Goal: Task Accomplishment & Management: Manage account settings

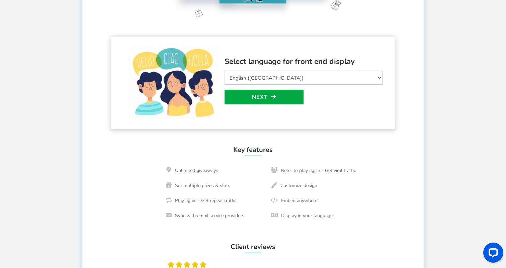
scroll to position [154, 0]
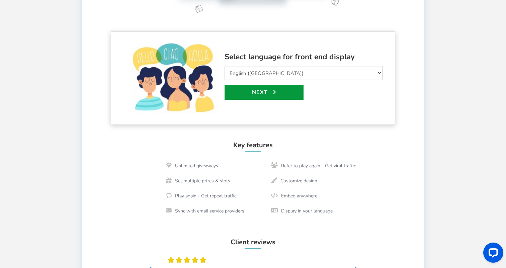
click at [293, 95] on link "Next" at bounding box center [264, 92] width 79 height 15
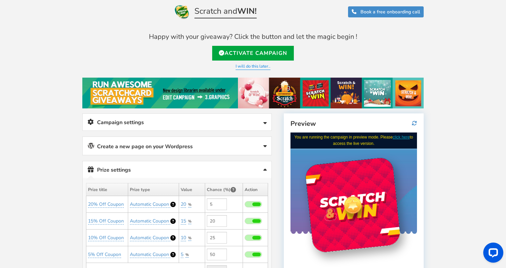
scroll to position [8, 0]
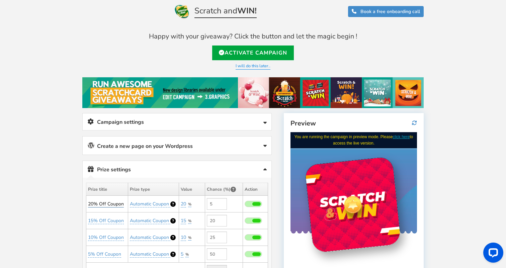
click at [109, 201] on link "20% Off Coupon" at bounding box center [106, 204] width 36 height 7
click at [117, 221] on input "20% Off Coupon" at bounding box center [111, 220] width 61 height 11
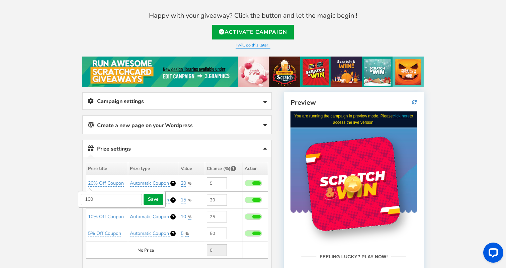
scroll to position [37, 0]
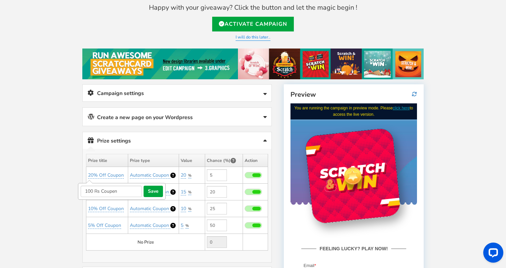
drag, startPoint x: 119, startPoint y: 191, endPoint x: 101, endPoint y: 190, distance: 17.1
click at [101, 190] on input "100 Rs Coupen" at bounding box center [111, 191] width 61 height 11
type input "100 Rs Amazon Card"
click at [151, 189] on button "save" at bounding box center [153, 191] width 19 height 11
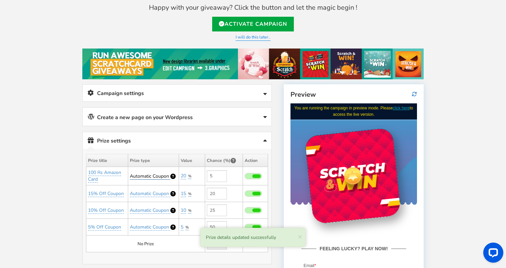
click at [155, 177] on span "Automatic Coupon" at bounding box center [149, 176] width 39 height 6
click at [161, 191] on select "Perks and Experiences Automatic Coupon Common Coupon" at bounding box center [154, 192] width 62 height 11
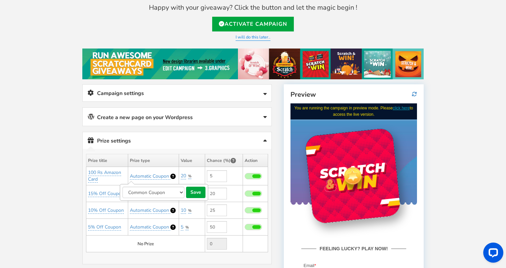
click at [158, 193] on select "Perks and Experiences Automatic Coupon Common Coupon" at bounding box center [154, 192] width 62 height 11
select select "0"
click at [190, 193] on button "save" at bounding box center [195, 192] width 19 height 11
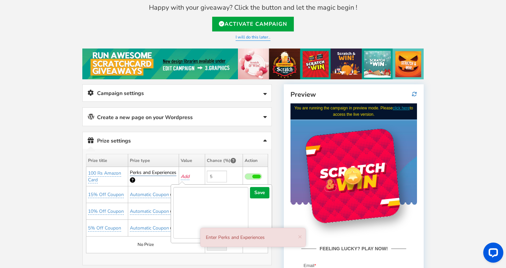
click at [164, 172] on span "Perks and Experiences" at bounding box center [153, 172] width 47 height 6
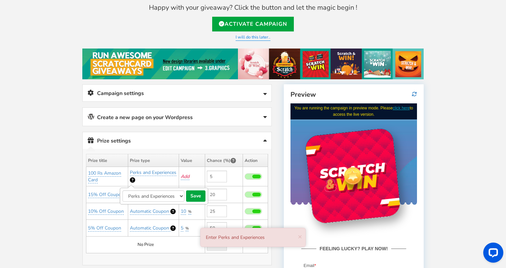
click at [164, 196] on select "Perks and Experiences Automatic Coupon Common Coupon" at bounding box center [154, 196] width 62 height 11
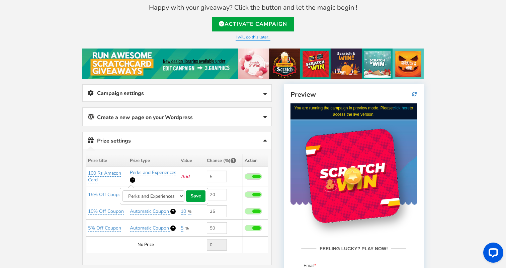
select select "2"
click at [201, 192] on button "save" at bounding box center [195, 196] width 19 height 11
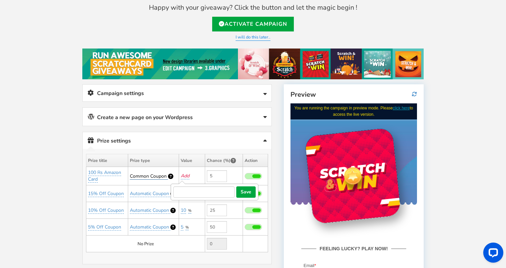
click at [160, 174] on span "Common Coupon" at bounding box center [148, 176] width 37 height 6
click at [158, 190] on select "Perks and Experiences Automatic Coupon Common Coupon" at bounding box center [154, 192] width 62 height 11
select select "1"
click at [198, 190] on button "save" at bounding box center [195, 192] width 19 height 11
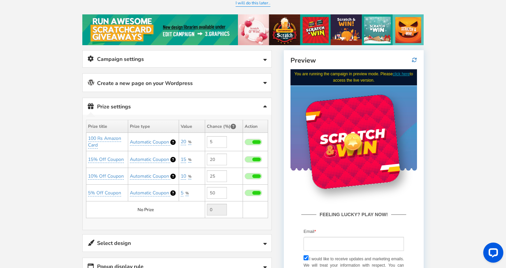
scroll to position [72, 0]
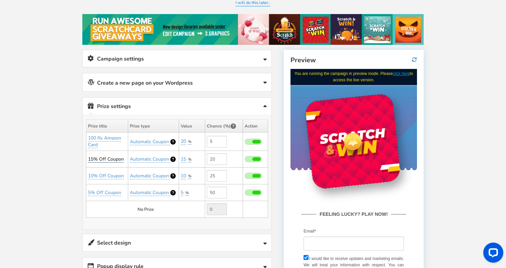
click at [114, 157] on link "15% Off Coupon" at bounding box center [106, 159] width 36 height 7
click at [123, 175] on input "15% Off Coupon" at bounding box center [111, 175] width 61 height 11
click at [186, 140] on link "20" at bounding box center [183, 141] width 5 height 7
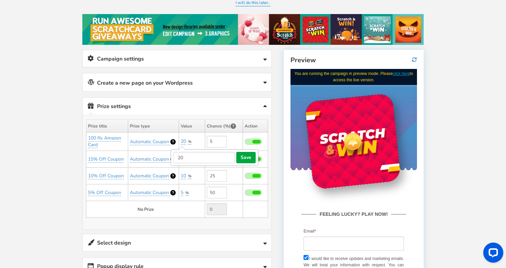
click at [247, 159] on button "save" at bounding box center [245, 157] width 19 height 11
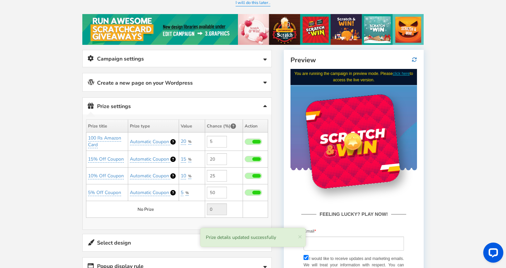
click at [251, 141] on span at bounding box center [253, 142] width 17 height 6
click at [245, 141] on input "checkbox" at bounding box center [245, 142] width 0 height 4
type input "0"
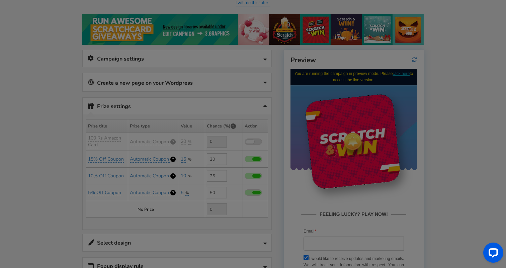
type input "5"
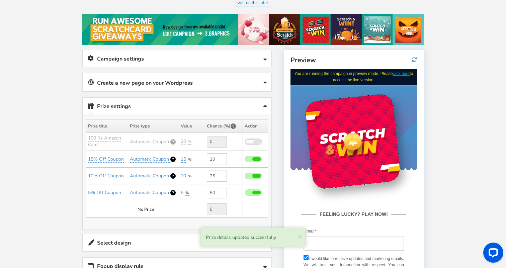
click at [251, 141] on span at bounding box center [250, 142] width 8 height 4
click at [245, 141] on input "checkbox" at bounding box center [245, 142] width 0 height 4
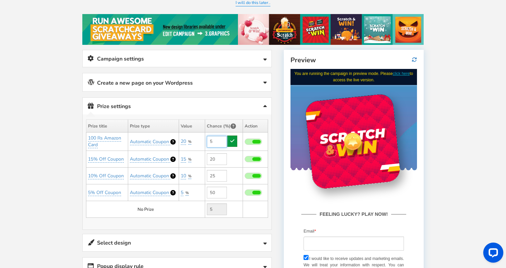
type input "5"
click at [236, 143] on link at bounding box center [232, 141] width 10 height 11
type input "0"
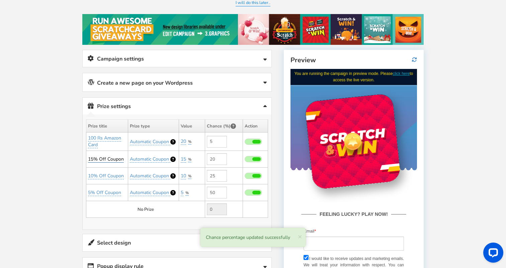
click at [114, 157] on link "15% Off Coupon" at bounding box center [106, 159] width 36 height 7
click at [114, 172] on input "15% Off Coupon" at bounding box center [111, 175] width 61 height 11
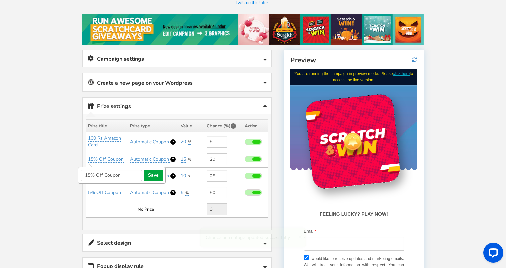
click at [115, 142] on td "100 Rs Amazon Card" at bounding box center [107, 142] width 42 height 18
click at [107, 158] on link "15% Off Coupon" at bounding box center [106, 159] width 36 height 7
click at [107, 160] on link "15% Off Coupon" at bounding box center [106, 159] width 36 height 7
click at [107, 170] on input "15% Off Coupon" at bounding box center [111, 175] width 61 height 11
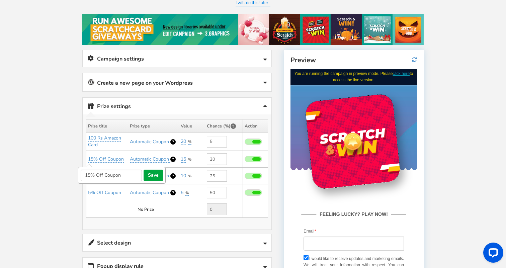
click at [107, 170] on input "15% Off Coupon" at bounding box center [111, 175] width 61 height 11
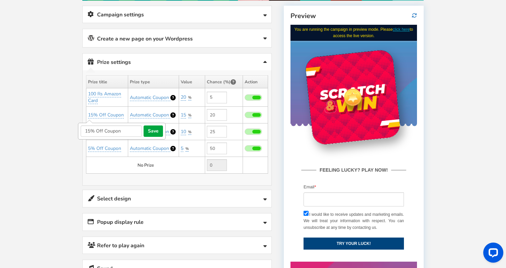
scroll to position [117, 0]
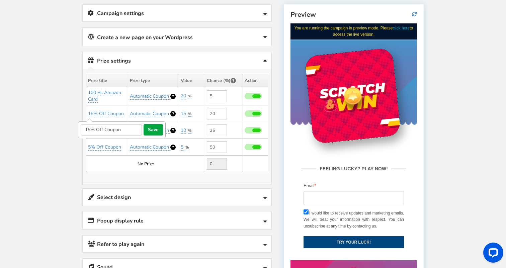
click at [160, 201] on link "Select design" at bounding box center [177, 197] width 189 height 17
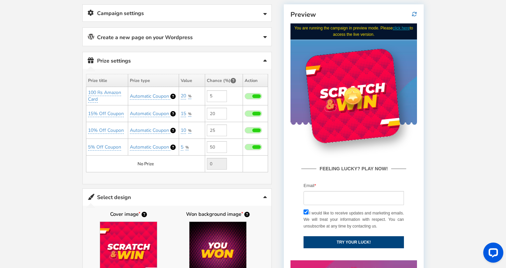
click at [159, 199] on link "Select design" at bounding box center [177, 197] width 189 height 17
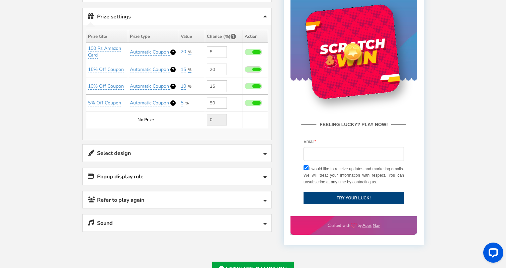
scroll to position [162, 0]
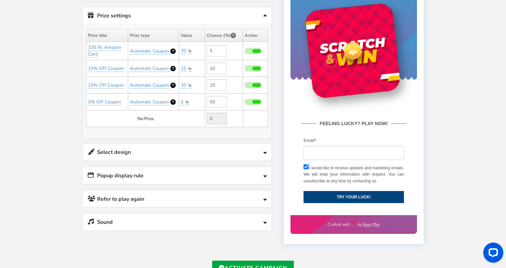
click at [179, 152] on link "Select design" at bounding box center [177, 152] width 189 height 17
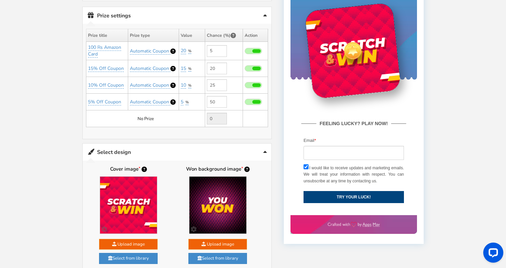
click at [179, 152] on link "Select design" at bounding box center [177, 152] width 189 height 17
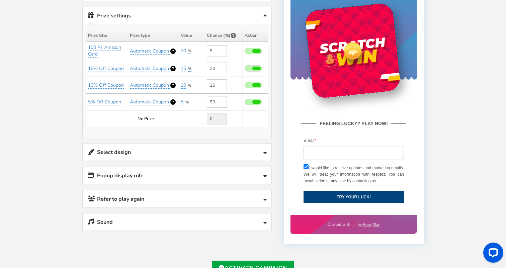
click at [171, 174] on link "Popup display rule" at bounding box center [177, 175] width 189 height 17
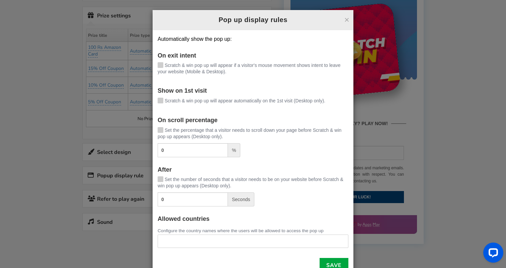
click at [144, 239] on div "× Pop up display rules Automatically show the pop up: On exit intent [PERSON_NA…" at bounding box center [253, 134] width 506 height 268
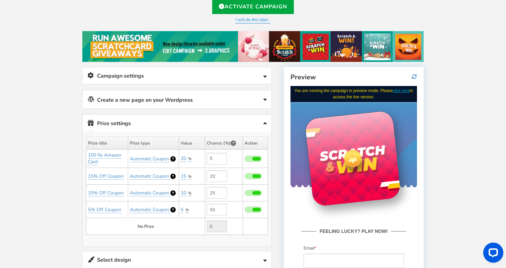
scroll to position [0, 0]
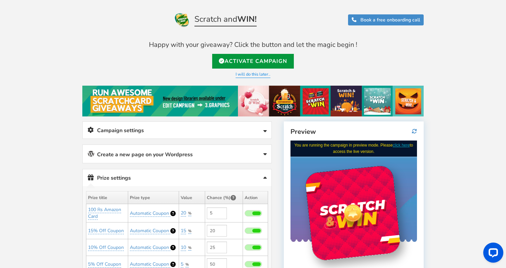
click at [284, 62] on link "Activate Campaign" at bounding box center [253, 61] width 82 height 15
type input "[URL][DOMAIN_NAME]"
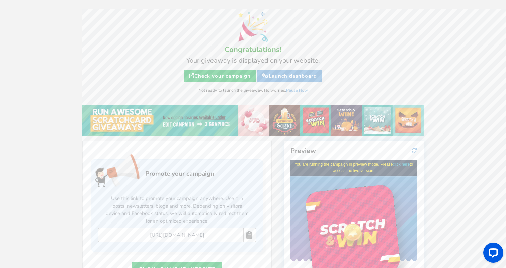
scroll to position [31, 0]
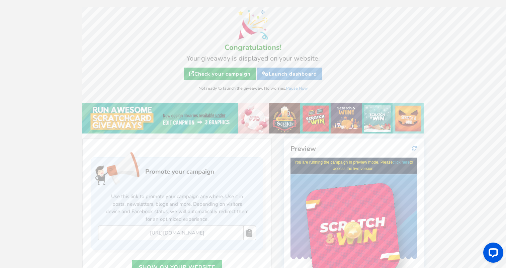
click at [238, 74] on link "Check your campaign" at bounding box center [220, 74] width 72 height 13
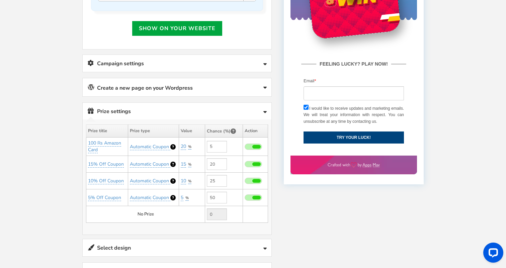
scroll to position [278, 0]
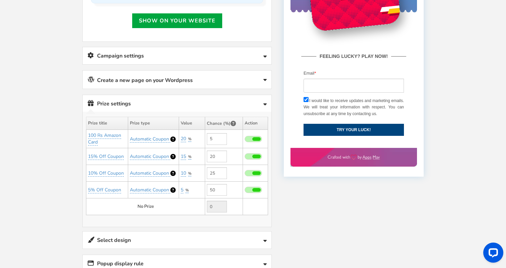
click at [188, 138] on div "%" at bounding box center [190, 139] width 4 height 5
click at [182, 189] on link "5" at bounding box center [182, 190] width 3 height 7
click at [151, 209] on td "No Prize" at bounding box center [145, 207] width 119 height 17
click at [192, 124] on th "Value" at bounding box center [192, 123] width 26 height 13
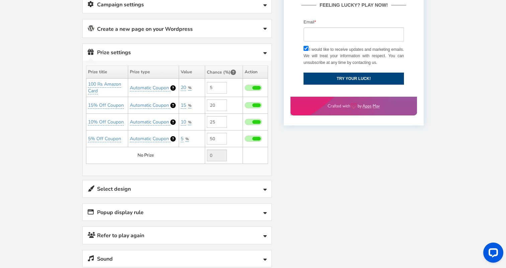
scroll to position [397, 0]
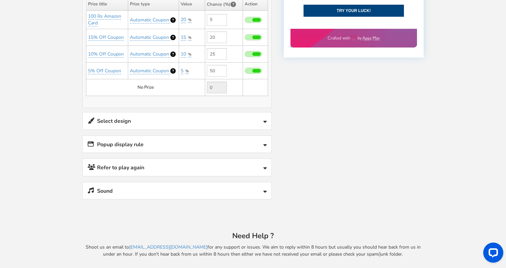
click at [184, 165] on link "Refer to play again" at bounding box center [177, 167] width 189 height 17
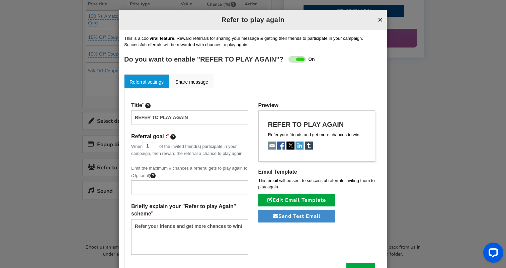
click at [379, 19] on button "×" at bounding box center [380, 19] width 5 height 9
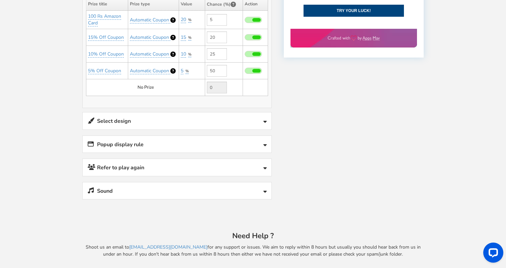
click at [195, 145] on link "Popup display rule" at bounding box center [177, 144] width 189 height 17
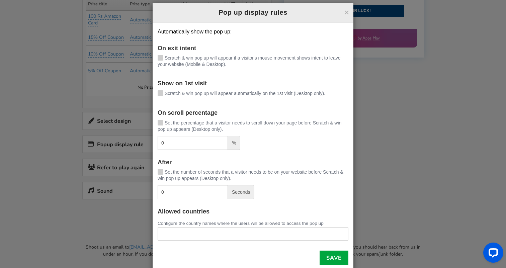
scroll to position [0, 0]
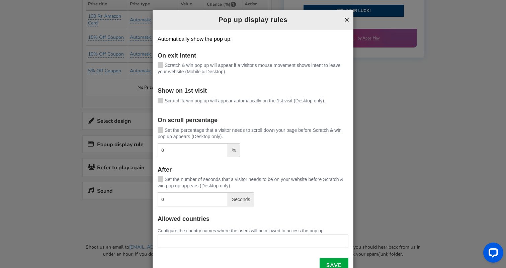
click at [347, 22] on button "×" at bounding box center [347, 19] width 5 height 9
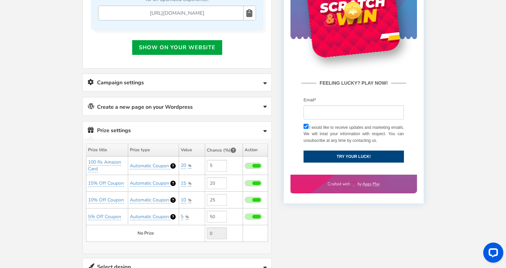
scroll to position [247, 0]
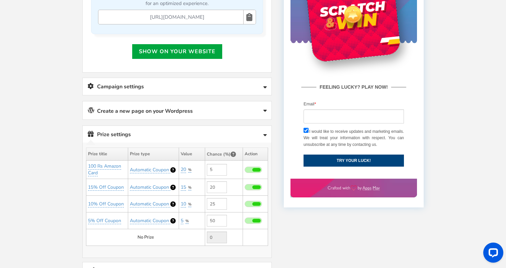
click at [224, 112] on link "Create a new page on your Wordpress" at bounding box center [177, 110] width 189 height 18
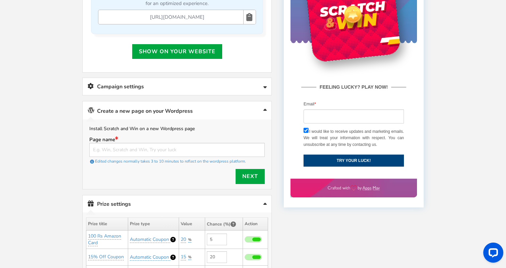
click at [224, 112] on link "Create a new page on your Wordpress" at bounding box center [177, 110] width 189 height 18
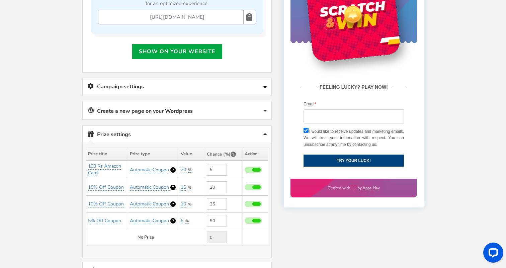
click at [237, 84] on link "Campaign settings" at bounding box center [177, 86] width 189 height 17
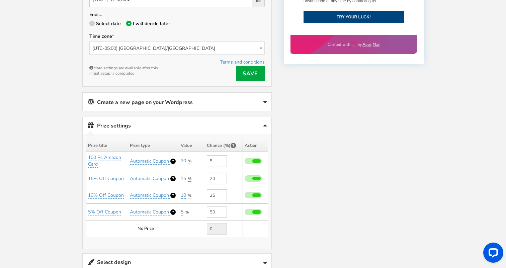
scroll to position [392, 0]
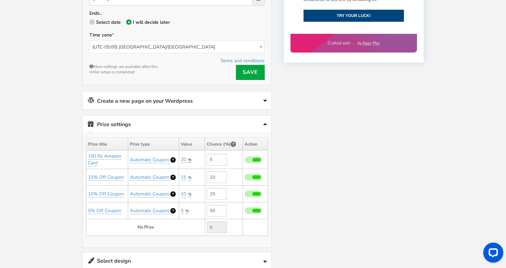
click at [190, 159] on span "%" at bounding box center [189, 159] width 3 height 5
click at [201, 172] on select "Percentage Fixed amount Free Shipping" at bounding box center [202, 175] width 44 height 11
select select "1"
click at [229, 176] on button "save" at bounding box center [235, 175] width 19 height 11
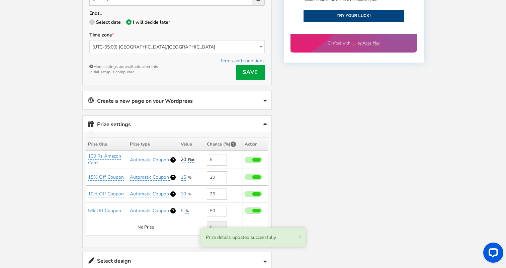
click at [184, 158] on link "20" at bounding box center [183, 159] width 5 height 7
click at [187, 174] on input "20" at bounding box center [203, 175] width 61 height 11
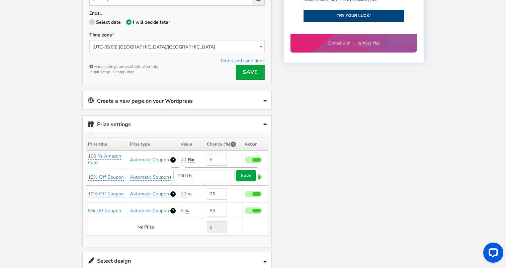
click at [246, 177] on button "save" at bounding box center [245, 175] width 19 height 11
click at [212, 175] on input "100 Rs" at bounding box center [203, 175] width 61 height 11
type input "100"
click at [248, 176] on button "save" at bounding box center [245, 175] width 19 height 11
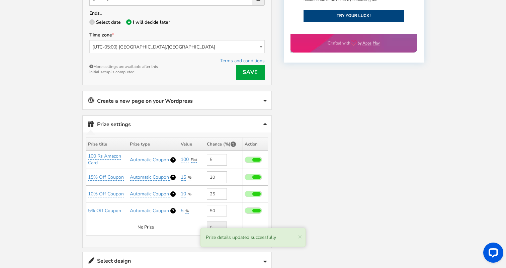
click at [191, 176] on span "%" at bounding box center [189, 177] width 3 height 5
click at [195, 188] on select "Percentage Fixed amount Free Shipping" at bounding box center [202, 193] width 44 height 11
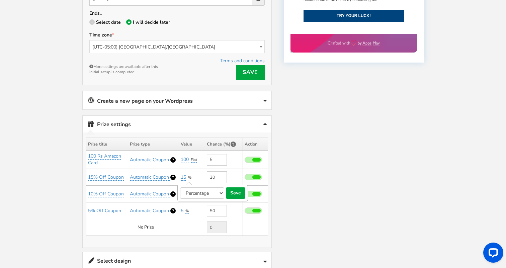
select select "1"
click at [241, 192] on button "save" at bounding box center [235, 193] width 19 height 11
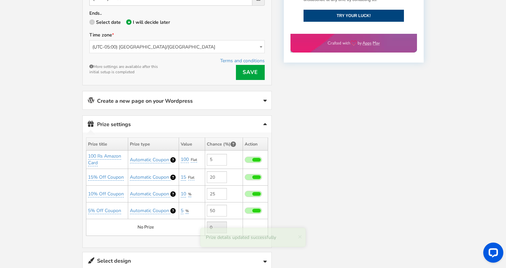
click at [250, 193] on span at bounding box center [253, 194] width 17 height 6
click at [245, 193] on input "checkbox" at bounding box center [245, 194] width 0 height 4
type input "0"
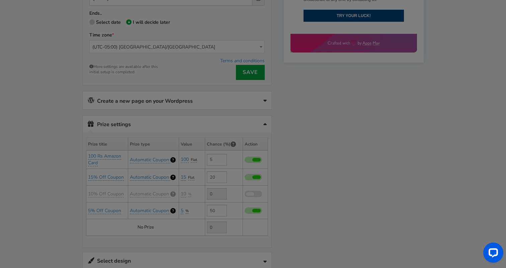
type input "25"
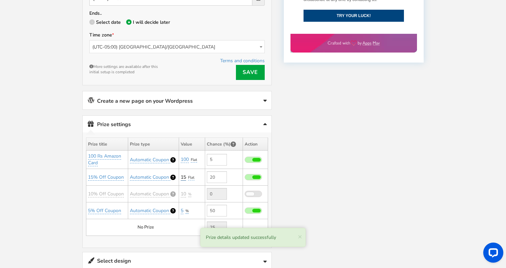
click at [184, 176] on link "15" at bounding box center [183, 177] width 5 height 7
click at [186, 194] on input "15" at bounding box center [203, 193] width 61 height 11
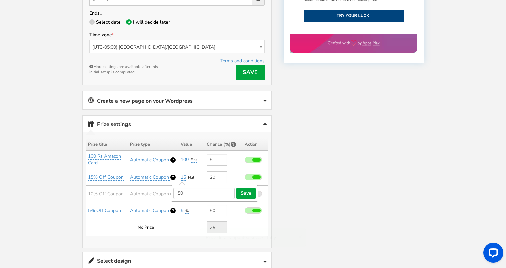
type input "50"
click at [241, 194] on button "save" at bounding box center [245, 193] width 19 height 11
click at [188, 209] on span "%" at bounding box center [187, 211] width 3 height 5
click at [191, 221] on select "Percentage Fixed amount Free Shipping" at bounding box center [199, 226] width 44 height 11
select select "1"
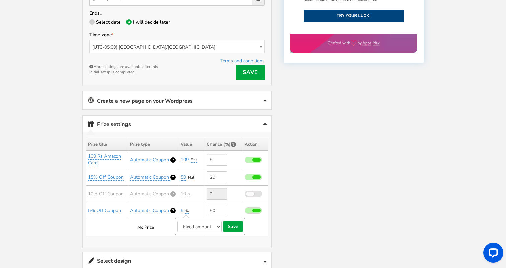
click at [237, 225] on button "save" at bounding box center [232, 226] width 19 height 11
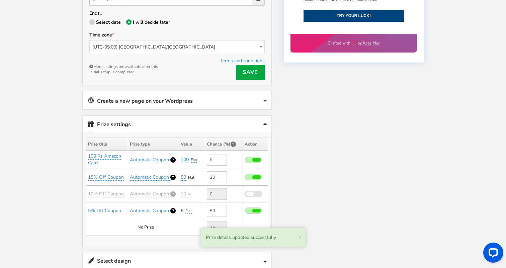
click at [182, 209] on link "5" at bounding box center [182, 211] width 3 height 7
click at [182, 224] on input "5" at bounding box center [203, 226] width 61 height 11
click at [243, 225] on button "save" at bounding box center [245, 226] width 19 height 11
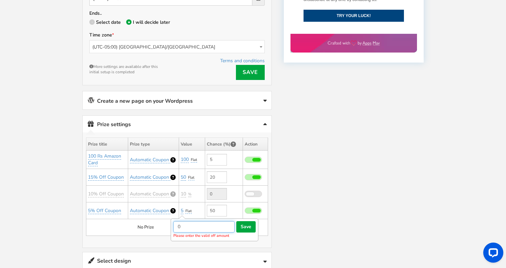
click at [196, 228] on input "0" at bounding box center [203, 226] width 61 height 11
type input "0.0"
click at [256, 222] on form "0.0 save cancel Please enter the valid off amount" at bounding box center [215, 230] width 88 height 23
click at [249, 224] on button "save" at bounding box center [245, 226] width 19 height 11
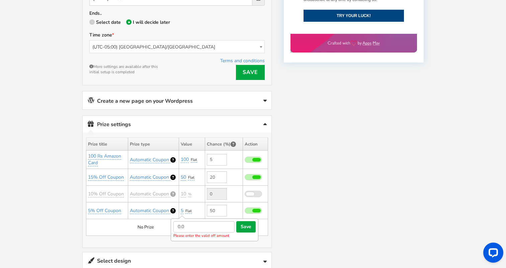
click at [242, 224] on button "save" at bounding box center [245, 226] width 19 height 11
click at [220, 225] on input "0.0" at bounding box center [203, 226] width 61 height 11
click at [272, 220] on div "Prize settings No prize added! Winners Slots Conflict Alert One or more winning…" at bounding box center [177, 182] width 190 height 133
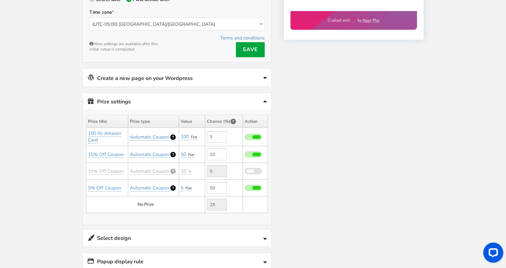
scroll to position [411, 0]
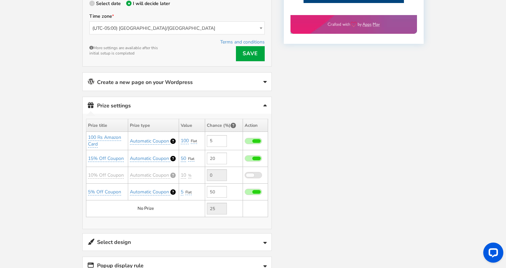
click at [252, 191] on span at bounding box center [253, 192] width 17 height 6
click at [245, 191] on input "checkbox" at bounding box center [245, 192] width 0 height 4
type input "0"
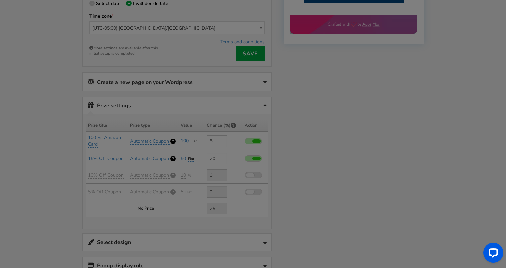
type input "75"
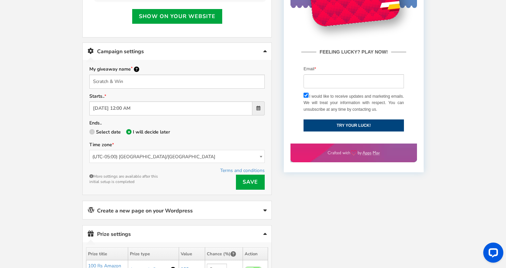
scroll to position [278, 0]
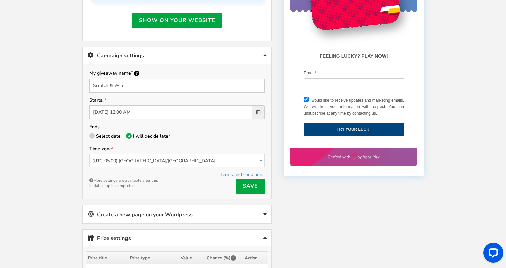
click at [107, 135] on span "Select date" at bounding box center [108, 136] width 25 height 6
click at [94, 135] on input "Select date" at bounding box center [91, 137] width 4 height 4
radio input "true"
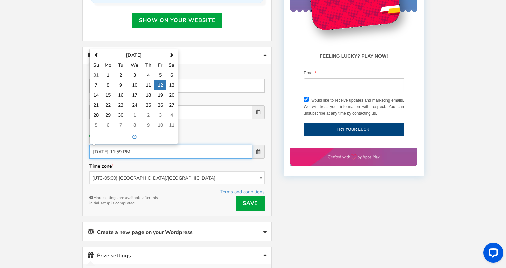
click at [116, 151] on input "[DATE] 11:59 PM" at bounding box center [170, 152] width 163 height 14
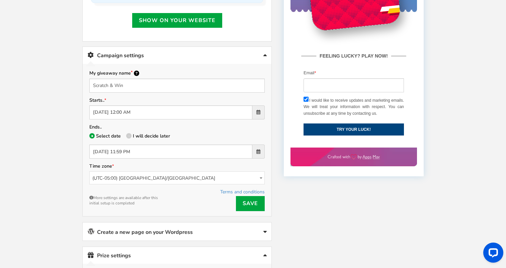
click at [195, 97] on div "Starts.. [DATE] 12:00 AM" at bounding box center [176, 107] width 175 height 23
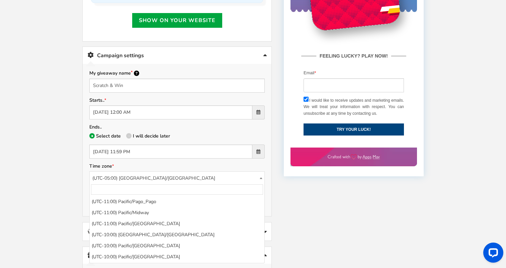
click at [152, 179] on span "(UTC-05:00) [GEOGRAPHIC_DATA]/[GEOGRAPHIC_DATA]" at bounding box center [177, 178] width 175 height 13
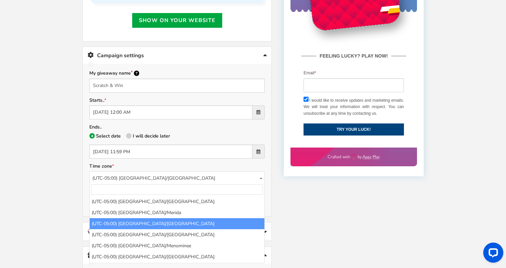
click at [134, 193] on input "search" at bounding box center [177, 189] width 172 height 10
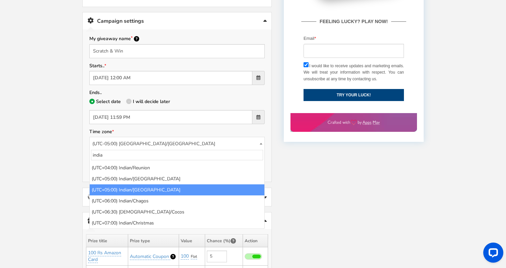
scroll to position [317, 0]
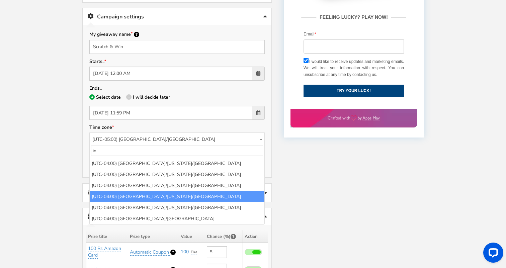
type input "i"
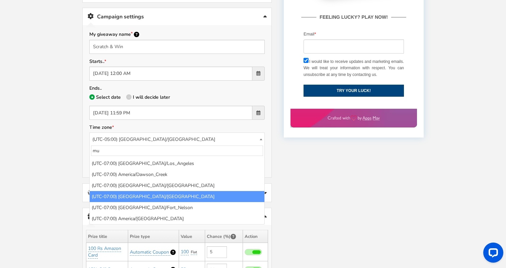
scroll to position [0, 0]
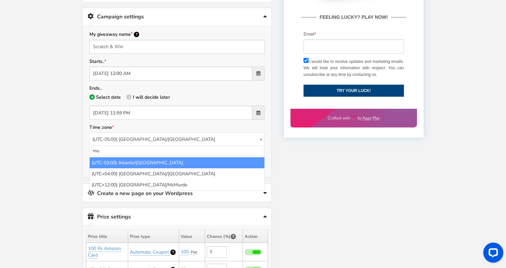
type input "m"
type input "kol"
select select "[GEOGRAPHIC_DATA]/[GEOGRAPHIC_DATA]"
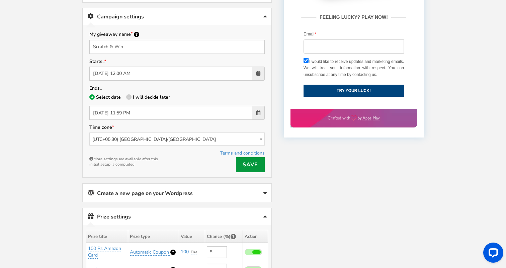
click at [251, 163] on link "Save" at bounding box center [250, 164] width 29 height 15
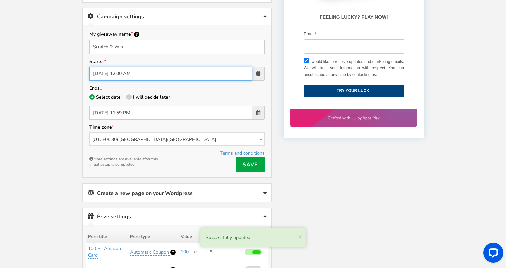
click at [149, 73] on input "[DATE] 12:00 AM" at bounding box center [170, 74] width 163 height 14
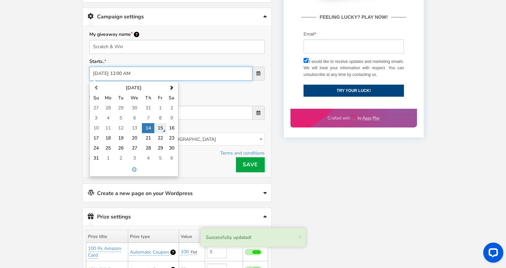
click at [157, 125] on td "15" at bounding box center [160, 128] width 12 height 10
type input "[DATE] 12:00 AM"
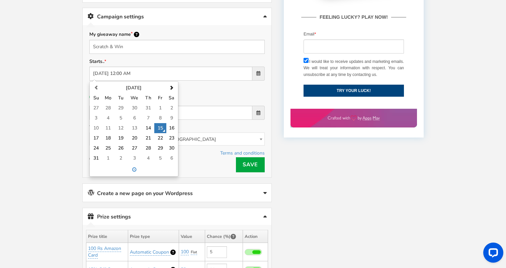
click at [182, 125] on div "Time zone (UTC-11:00) [GEOGRAPHIC_DATA]/[GEOGRAPHIC_DATA] (UTC-11:00) [GEOGRAPH…" at bounding box center [176, 134] width 175 height 22
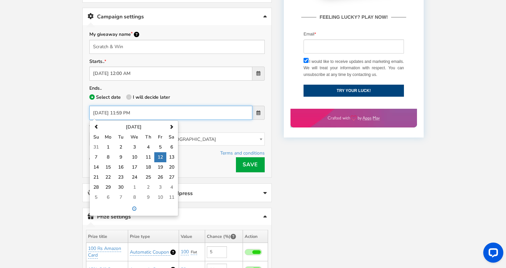
click at [139, 115] on input "[DATE] 11:59 PM" at bounding box center [170, 113] width 163 height 14
click at [98, 124] on th at bounding box center [96, 127] width 10 height 10
click at [100, 177] on td "17" at bounding box center [96, 177] width 10 height 10
type input "[DATE] 11:59 PM"
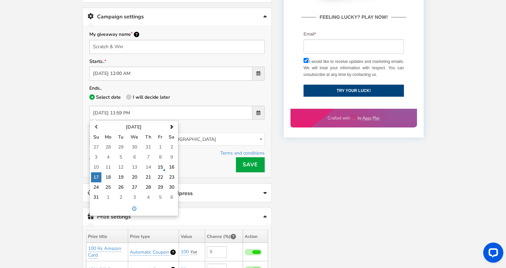
click at [212, 162] on div "Successfully updated! × Close Terms and conditions Save More settings are avail…" at bounding box center [176, 160] width 175 height 23
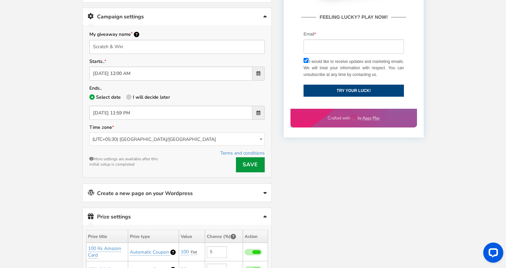
click at [245, 165] on link "Save" at bounding box center [250, 164] width 29 height 15
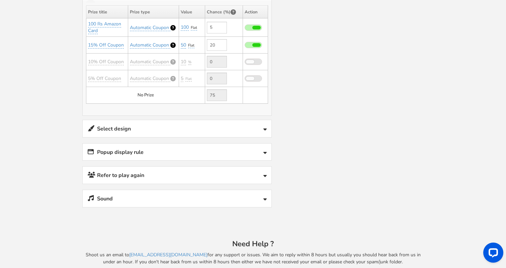
scroll to position [548, 0]
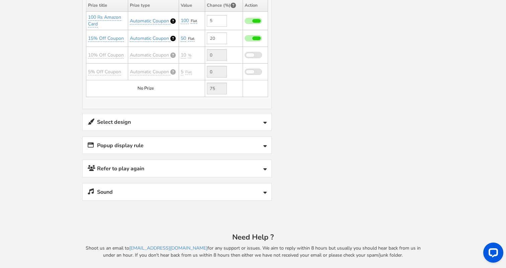
click at [181, 123] on link "Select design" at bounding box center [177, 122] width 189 height 17
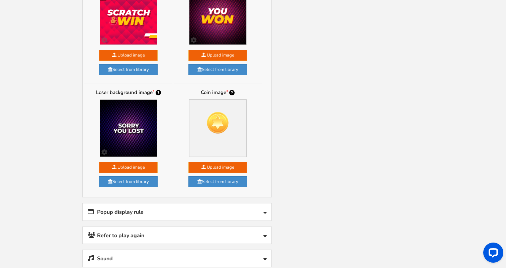
scroll to position [705, 0]
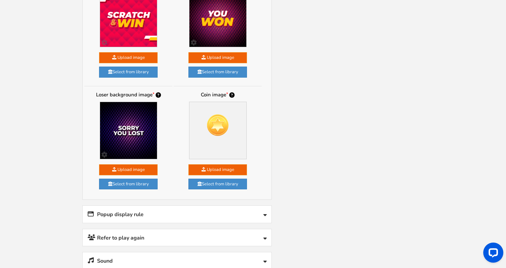
click at [240, 211] on link "Popup display rule" at bounding box center [177, 214] width 189 height 17
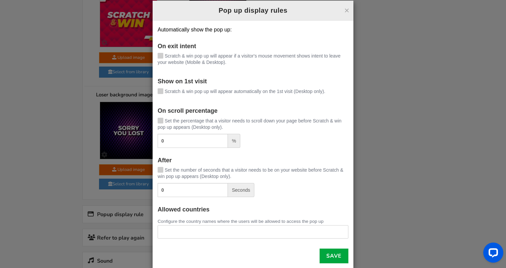
scroll to position [0, 0]
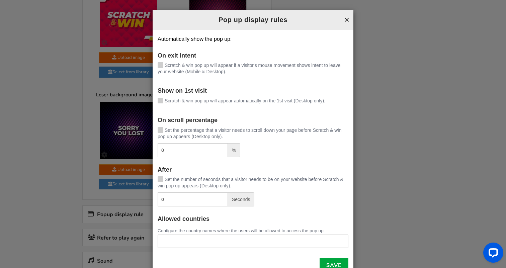
click at [347, 21] on button "×" at bounding box center [347, 19] width 5 height 9
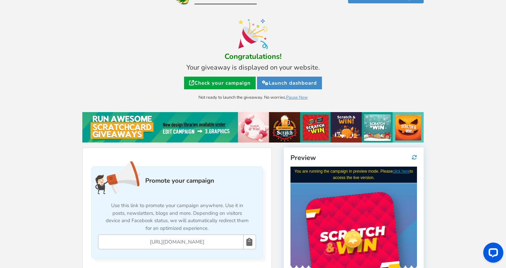
scroll to position [21, 0]
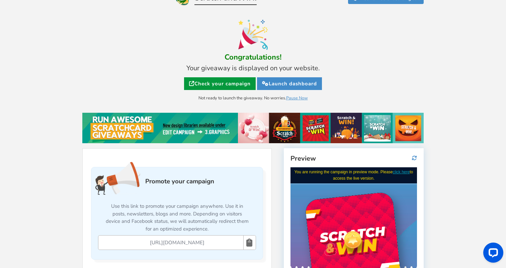
click at [250, 86] on link "Check your campaign" at bounding box center [220, 83] width 72 height 13
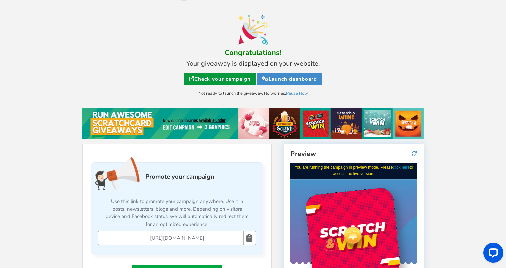
scroll to position [27, 0]
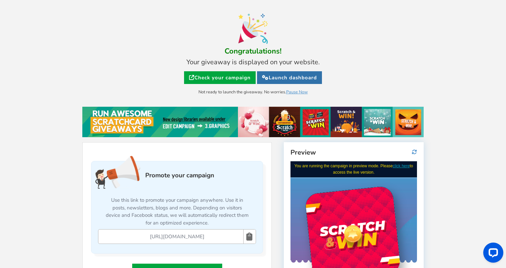
click at [302, 78] on link "Launch dashboard" at bounding box center [289, 77] width 65 height 13
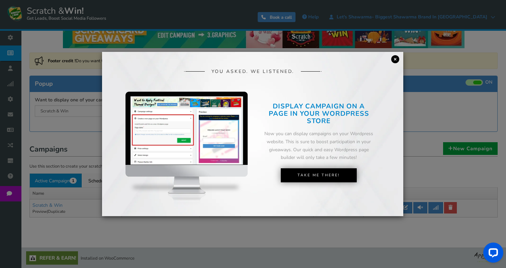
click at [394, 60] on link "×" at bounding box center [395, 59] width 8 height 8
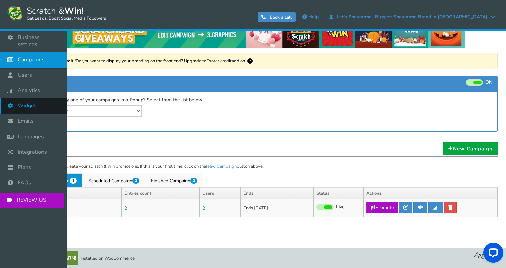
click at [14, 98] on icon at bounding box center [12, 105] width 13 height 15
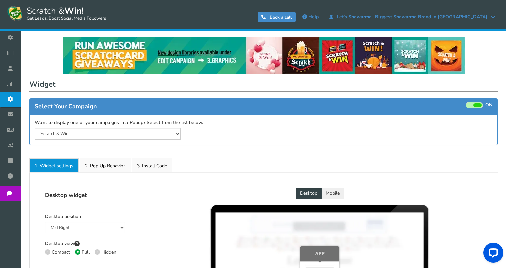
select select "mid-bottom-bar"
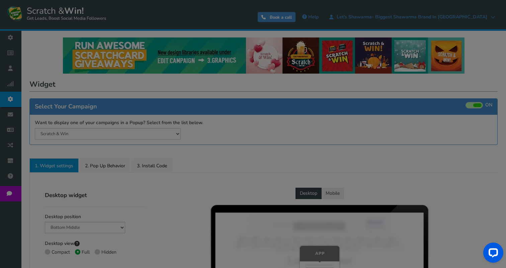
radio input "true"
select select "inherit"
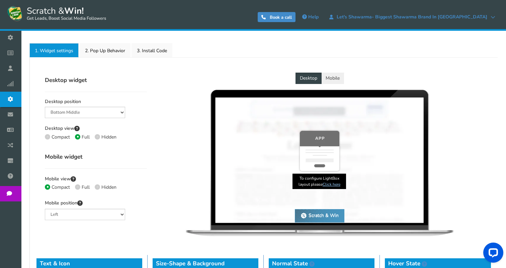
scroll to position [116, 0]
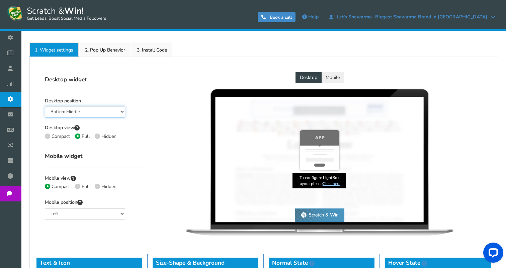
click at [116, 111] on select "Mid Right Mid Left Top Bar Bottom Bar Bottom Left Bottom Right Bottom Middle" at bounding box center [85, 111] width 80 height 11
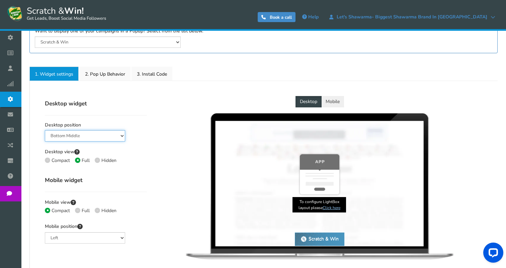
scroll to position [85, 0]
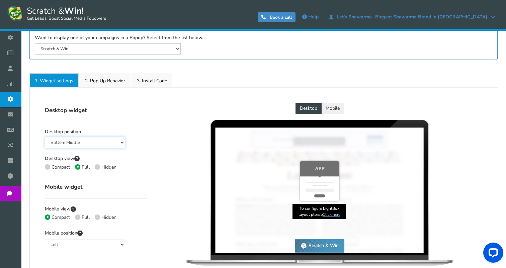
click at [106, 138] on select "Mid Right Mid Left Top Bar Bottom Bar Bottom Left Bottom Right Bottom Middle" at bounding box center [85, 142] width 80 height 11
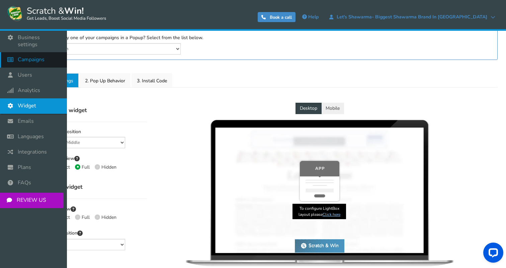
click at [20, 56] on span "Campaigns" at bounding box center [31, 59] width 27 height 7
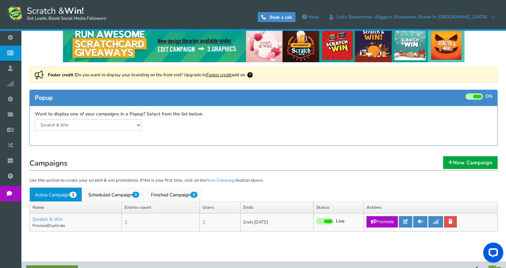
scroll to position [25, 0]
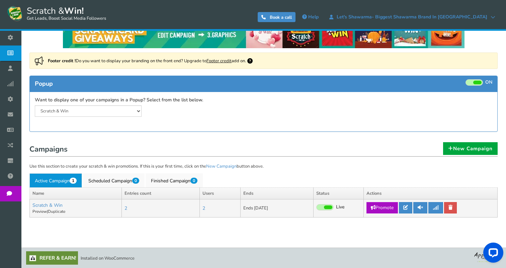
click at [327, 208] on span at bounding box center [328, 208] width 8 height 4
click at [316, 208] on input "Live Paused" at bounding box center [316, 208] width 0 height 4
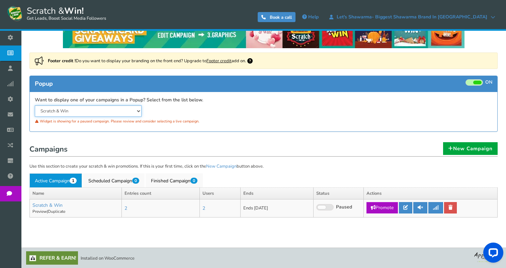
click at [103, 112] on select "Scratch & Win" at bounding box center [88, 110] width 107 height 11
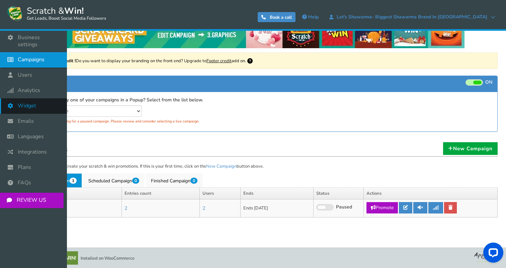
click at [29, 102] on span "Widget" at bounding box center [27, 105] width 18 height 7
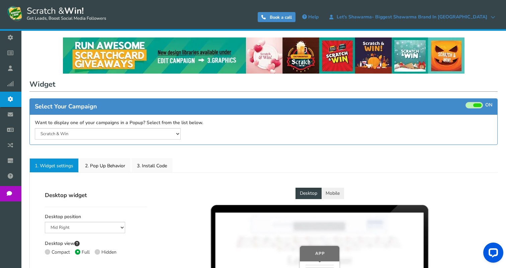
select select "mid-bottom-bar"
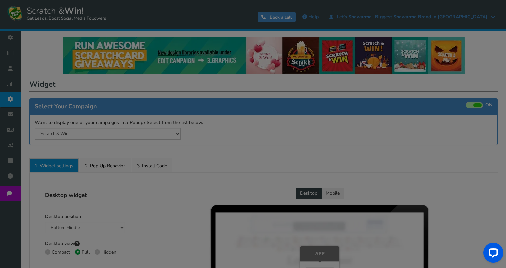
radio input "true"
select select "inherit"
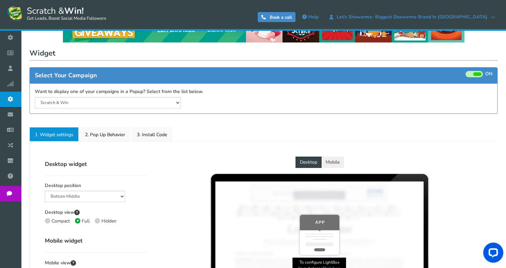
scroll to position [36, 0]
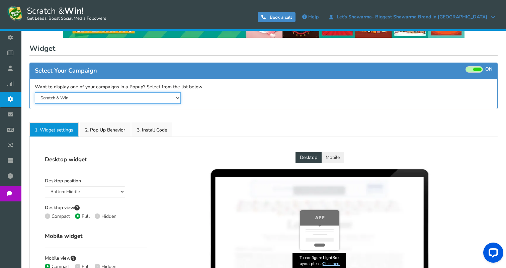
click at [101, 95] on select "Scratch & Win" at bounding box center [108, 97] width 146 height 11
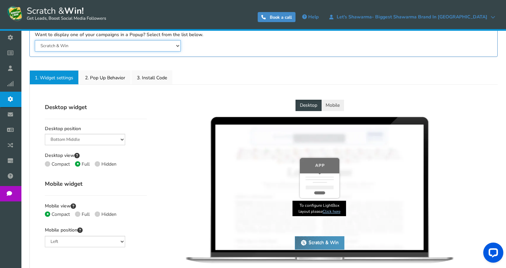
scroll to position [94, 0]
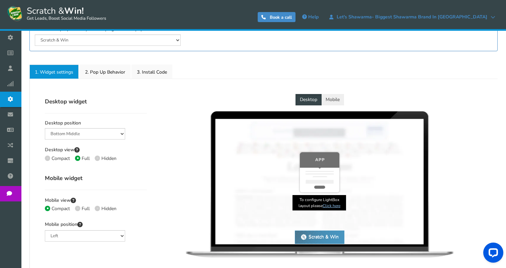
click at [97, 158] on icon at bounding box center [97, 158] width 1 height 1
click at [96, 158] on input "Hidden" at bounding box center [97, 159] width 4 height 4
radio input "true"
click at [78, 158] on icon at bounding box center [77, 158] width 1 height 1
click at [78, 158] on input "Full" at bounding box center [77, 159] width 4 height 4
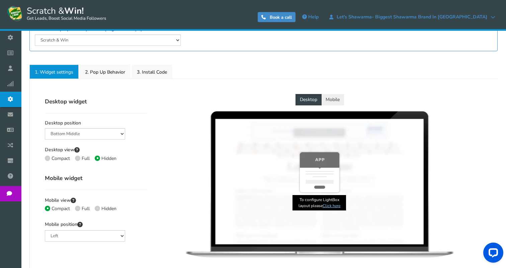
radio input "true"
click at [96, 160] on span at bounding box center [97, 158] width 5 height 5
click at [96, 160] on input "Hidden" at bounding box center [97, 159] width 4 height 4
radio input "true"
click at [97, 209] on icon at bounding box center [97, 208] width 1 height 1
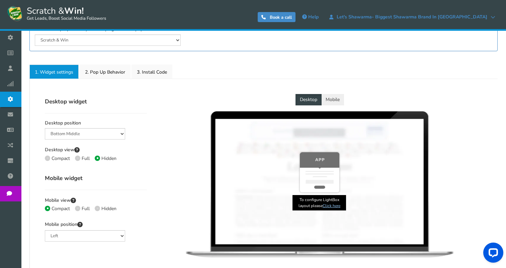
click at [97, 209] on input "Hidden" at bounding box center [97, 209] width 4 height 4
radio input "true"
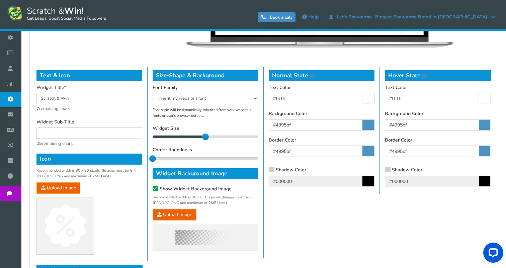
scroll to position [392, 0]
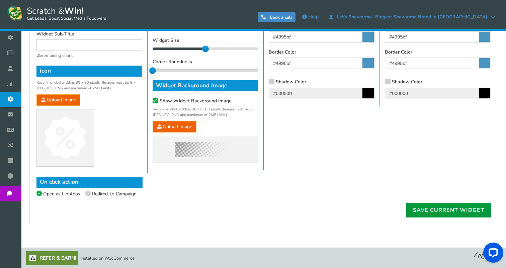
click at [433, 214] on link "Save current widget" at bounding box center [448, 210] width 85 height 15
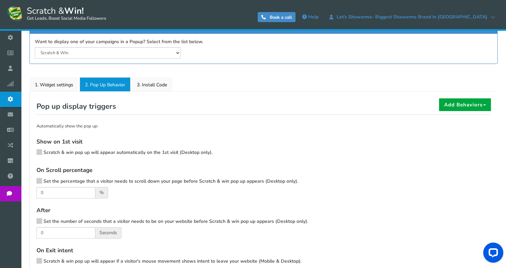
scroll to position [75, 0]
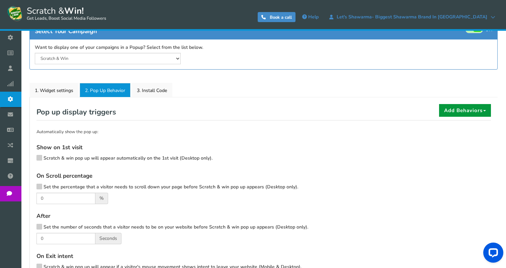
click at [465, 110] on button "Add Behaviors" at bounding box center [465, 110] width 52 height 13
click at [416, 135] on p "Automatically show the pop up:" at bounding box center [263, 132] width 455 height 7
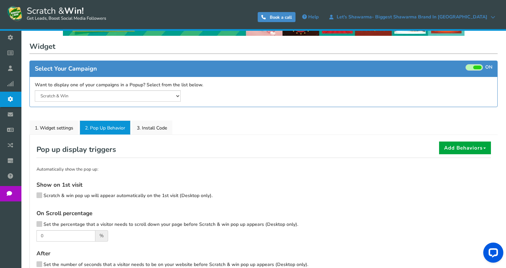
scroll to position [0, 0]
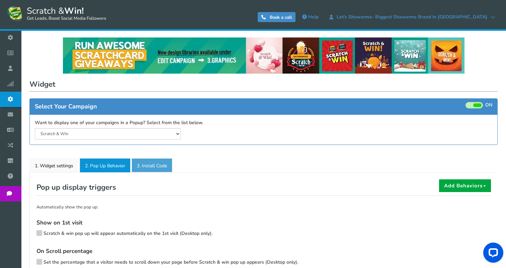
click at [163, 164] on link "3. Install Code" at bounding box center [152, 165] width 41 height 14
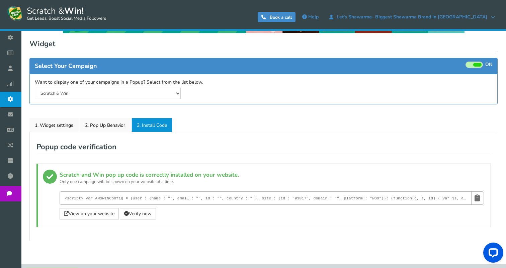
scroll to position [40, 0]
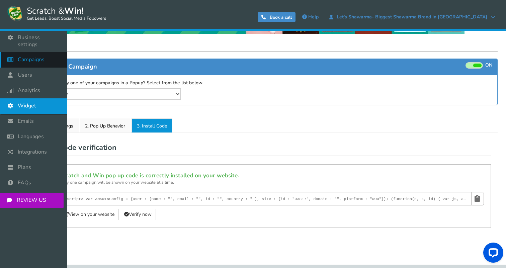
click at [30, 56] on span "Campaigns" at bounding box center [31, 59] width 27 height 7
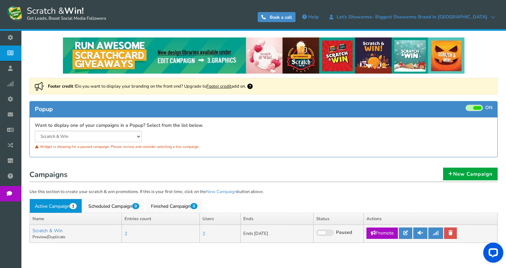
click at [385, 234] on link "Promote" at bounding box center [382, 233] width 31 height 11
type input "[URL][DOMAIN_NAME]"
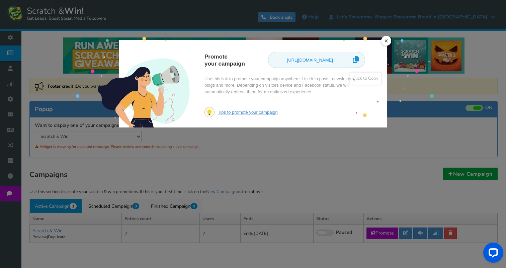
click at [357, 59] on icon at bounding box center [356, 60] width 6 height 12
click at [388, 40] on link "×" at bounding box center [386, 41] width 10 height 10
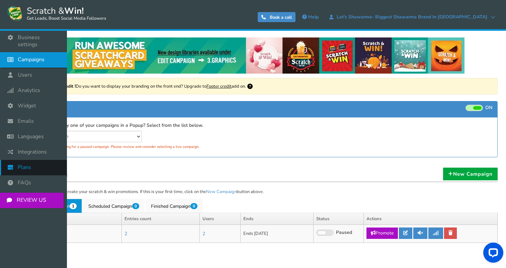
click at [32, 161] on link "Plans" at bounding box center [33, 167] width 67 height 15
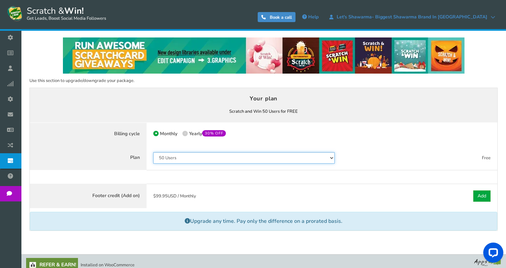
click at [183, 158] on select "50 Users 500 Users 2000 Users 10000 Users 25000 Users Unlimited" at bounding box center [243, 157] width 181 height 11
click at [198, 159] on select "50 Users 500 Users 2000 Users 10000 Users 25000 Users Unlimited" at bounding box center [243, 157] width 181 height 11
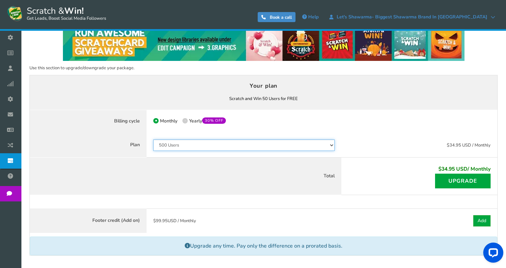
scroll to position [16, 0]
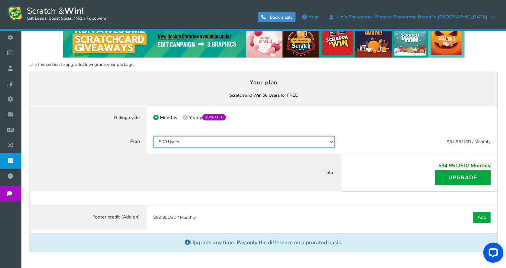
click at [206, 138] on select "50 Users 500 Users 2000 Users 10000 Users 25000 Users Unlimited" at bounding box center [243, 141] width 181 height 11
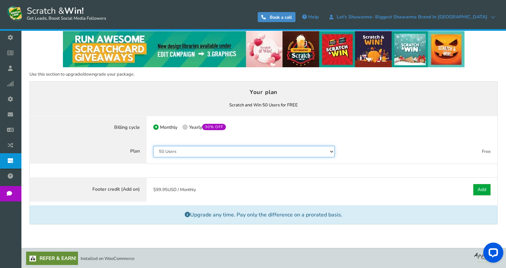
click at [192, 152] on select "50 Users 500 Users 2000 Users 10000 Users 25000 Users Unlimited" at bounding box center [243, 151] width 181 height 11
select select "865"
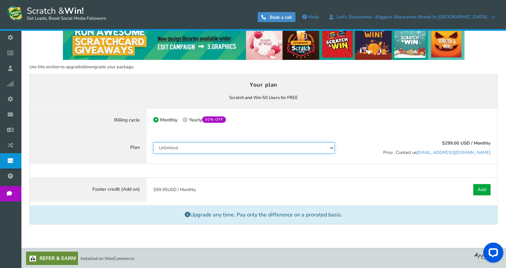
scroll to position [0, 0]
